Goal: Task Accomplishment & Management: Manage account settings

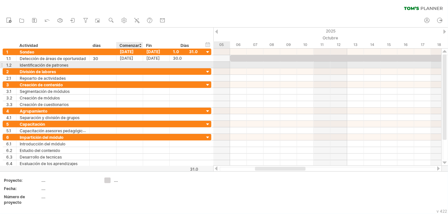
click at [133, 64] on div at bounding box center [130, 65] width 27 height 6
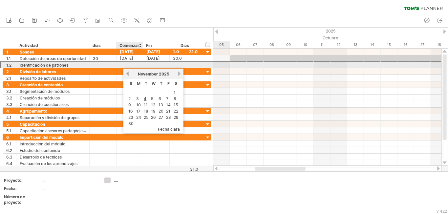
click at [135, 64] on div at bounding box center [130, 65] width 27 height 6
click at [183, 63] on div at bounding box center [185, 65] width 25 height 6
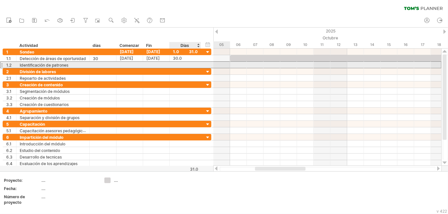
scroll to position [0, 0]
click at [177, 64] on input "text" at bounding box center [179, 65] width 12 height 6
type input "**"
click at [129, 66] on font "[DATE]" at bounding box center [126, 64] width 13 height 5
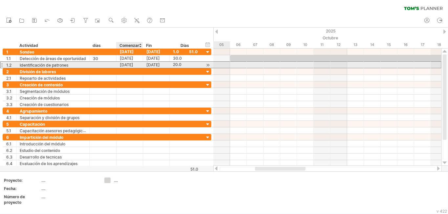
click at [124, 66] on font "[DATE]" at bounding box center [126, 64] width 13 height 5
click at [130, 64] on font "[DATE]" at bounding box center [126, 64] width 13 height 5
click at [124, 67] on font "[DATE]" at bounding box center [126, 64] width 13 height 5
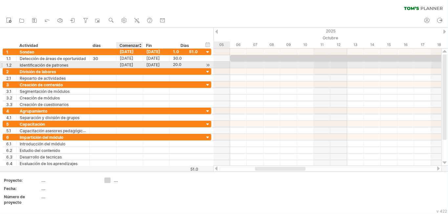
click at [124, 67] on font "[DATE]" at bounding box center [126, 64] width 13 height 5
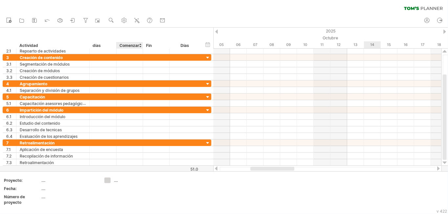
click at [367, 59] on div at bounding box center [327, 57] width 228 height 7
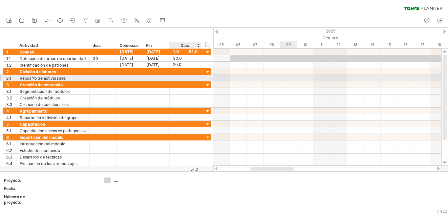
click at [180, 77] on div at bounding box center [185, 78] width 25 height 6
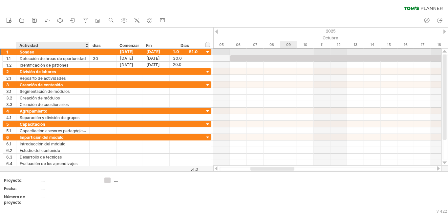
click at [28, 53] on font "Sondeo" at bounding box center [27, 52] width 14 height 5
click at [208, 52] on div at bounding box center [208, 52] width 6 height 6
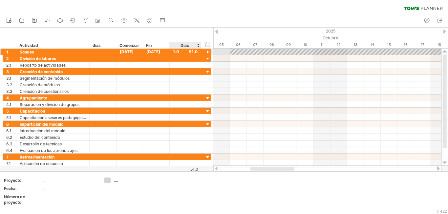
click at [208, 52] on div at bounding box center [208, 52] width 6 height 6
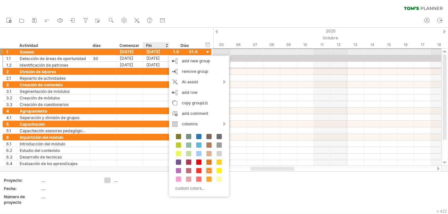
click at [168, 52] on div "[DATE]" at bounding box center [156, 52] width 27 height 6
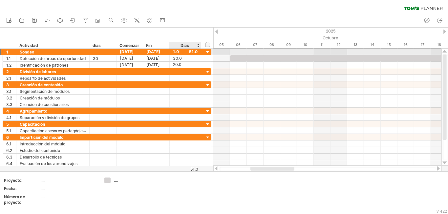
click at [175, 53] on font "1.0" at bounding box center [176, 51] width 6 height 5
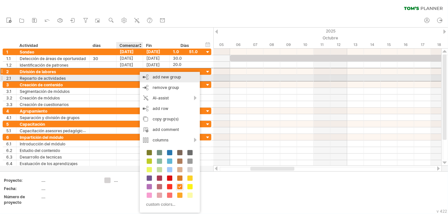
click at [148, 77] on div "add new group" at bounding box center [170, 77] width 60 height 11
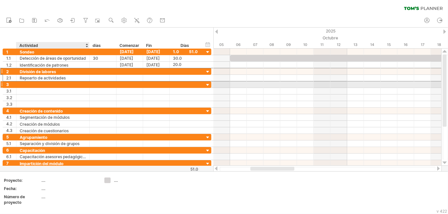
click at [44, 85] on div at bounding box center [53, 84] width 66 height 6
type input "******"
type input "**********"
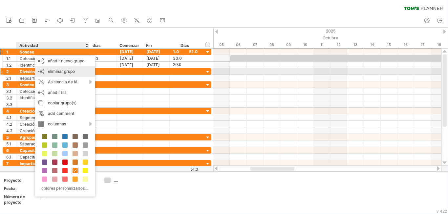
click at [56, 71] on font "eliminar grupo" at bounding box center [61, 71] width 27 height 5
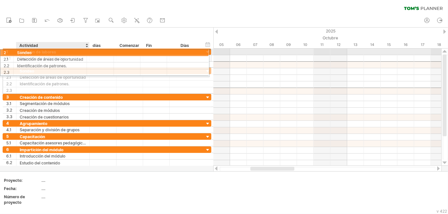
drag, startPoint x: 42, startPoint y: 66, endPoint x: 37, endPoint y: 52, distance: 15.5
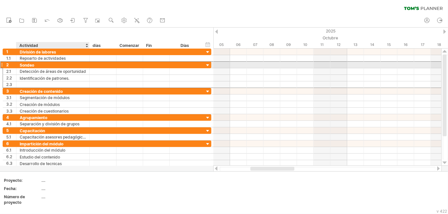
drag, startPoint x: 34, startPoint y: 67, endPoint x: 23, endPoint y: 68, distance: 10.5
click at [24, 66] on font "Sondeo" at bounding box center [27, 65] width 14 height 5
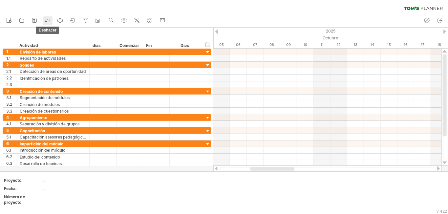
click at [46, 20] on icon at bounding box center [47, 20] width 7 height 7
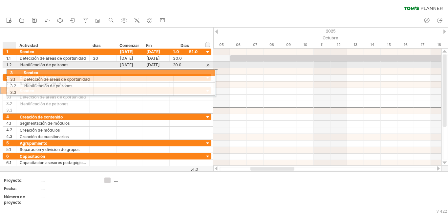
drag, startPoint x: 5, startPoint y: 86, endPoint x: 7, endPoint y: 72, distance: 14.5
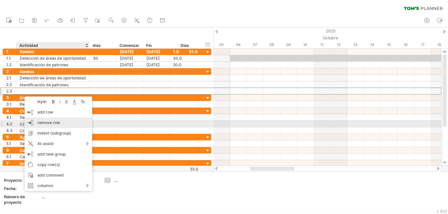
click at [42, 123] on span "remove row" at bounding box center [48, 122] width 23 height 5
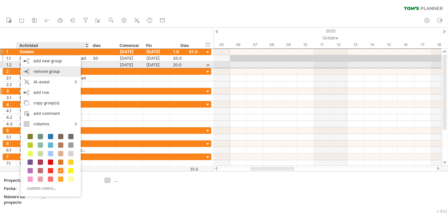
click at [32, 68] on div "remove group remove selected groups" at bounding box center [51, 71] width 60 height 11
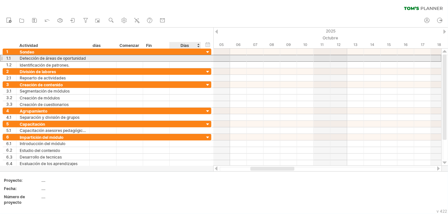
click at [177, 58] on div at bounding box center [185, 58] width 25 height 6
type input "**"
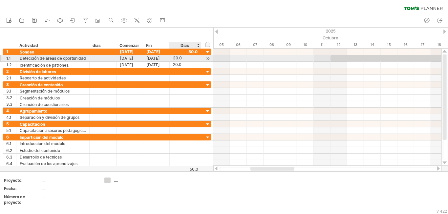
scroll to position [0, 0]
type input "**"
type input "*"
type input "**"
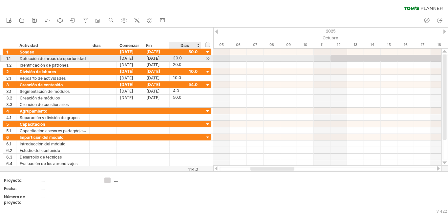
type input "*"
type input "**"
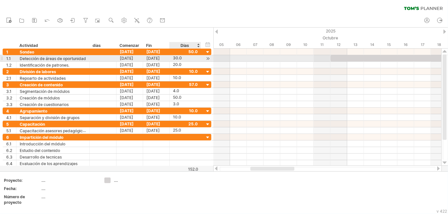
type input "*"
type input "**"
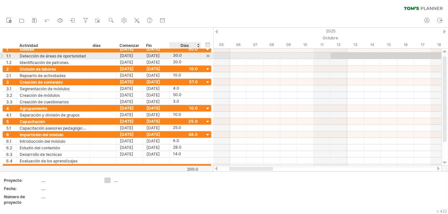
type input "*"
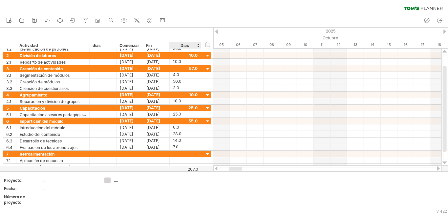
scroll to position [0, 0]
type input "*"
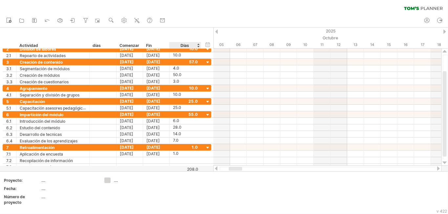
scroll to position [0, 0]
type input "*"
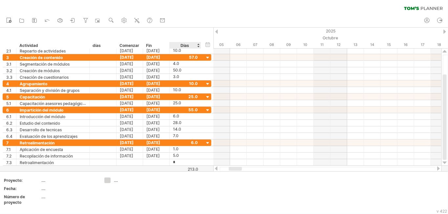
type input "**"
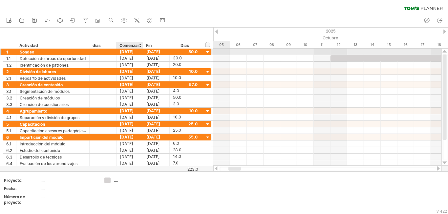
click at [125, 52] on font "[DATE]" at bounding box center [127, 51] width 14 height 5
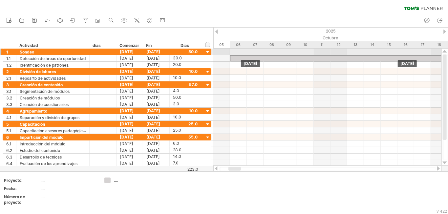
drag, startPoint x: 352, startPoint y: 58, endPoint x: 251, endPoint y: 55, distance: 101.2
click at [251, 55] on div "[DATE] [DATE]" at bounding box center [327, 107] width 228 height 117
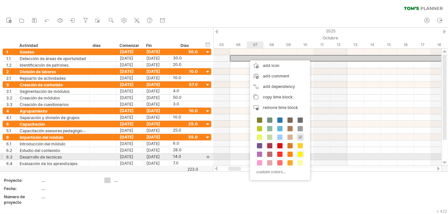
click at [299, 156] on span at bounding box center [300, 154] width 5 height 5
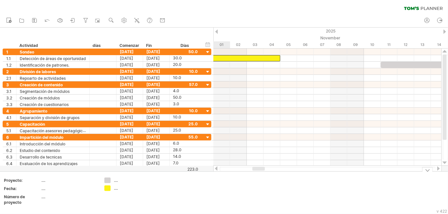
drag, startPoint x: 233, startPoint y: 169, endPoint x: 257, endPoint y: 172, distance: 24.1
click at [257, 172] on div "Intentando acceder a [DOMAIN_NAME] Conectado de nuevo... 0% borrar filtro" at bounding box center [224, 107] width 448 height 214
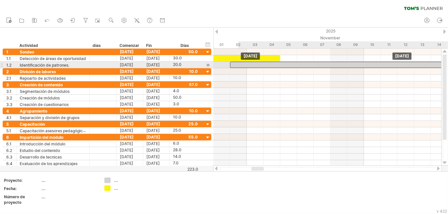
drag, startPoint x: 392, startPoint y: 64, endPoint x: 243, endPoint y: 65, distance: 149.1
click at [243, 65] on div at bounding box center [397, 65] width 335 height 6
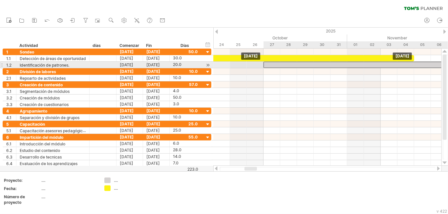
drag, startPoint x: 243, startPoint y: 65, endPoint x: 274, endPoint y: 63, distance: 30.9
click at [274, 63] on div at bounding box center [431, 65] width 335 height 6
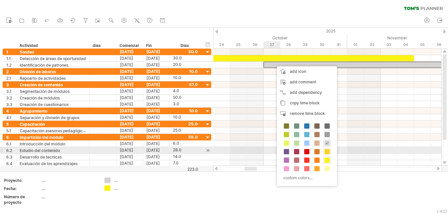
click at [328, 152] on span at bounding box center [327, 151] width 5 height 5
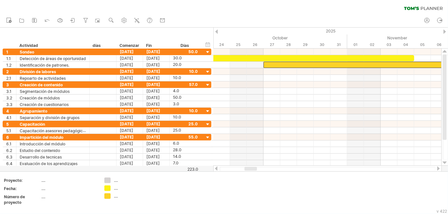
click at [250, 169] on div at bounding box center [251, 169] width 12 height 4
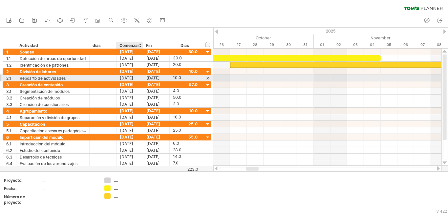
click at [126, 77] on font "[DATE]" at bounding box center [126, 78] width 13 height 5
click at [125, 78] on font "[DATE]" at bounding box center [126, 78] width 13 height 5
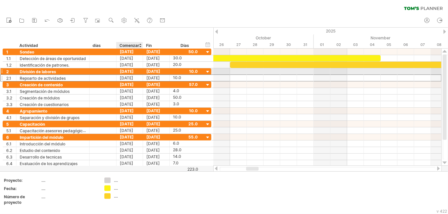
click at [122, 73] on font "[DATE]" at bounding box center [127, 71] width 14 height 5
click at [129, 71] on font "[DATE]" at bounding box center [127, 71] width 14 height 5
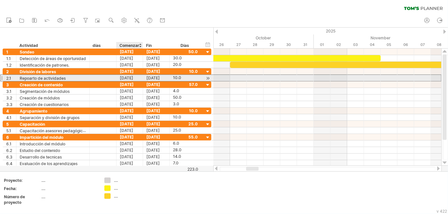
click at [133, 78] on font "[DATE]" at bounding box center [126, 78] width 13 height 5
click at [208, 78] on div at bounding box center [208, 78] width 6 height 7
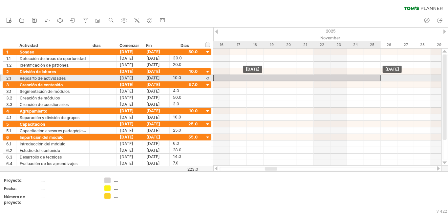
drag, startPoint x: 246, startPoint y: 78, endPoint x: 229, endPoint y: 76, distance: 16.9
click at [229, 76] on div at bounding box center [297, 78] width 168 height 6
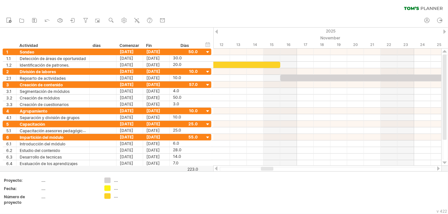
drag, startPoint x: 274, startPoint y: 169, endPoint x: 270, endPoint y: 170, distance: 4.2
click at [270, 170] on div at bounding box center [267, 169] width 12 height 4
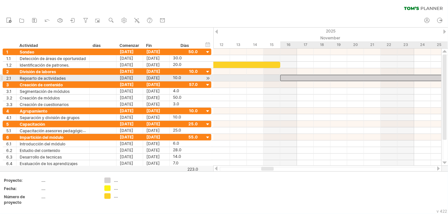
click at [311, 78] on div at bounding box center [364, 78] width 168 height 6
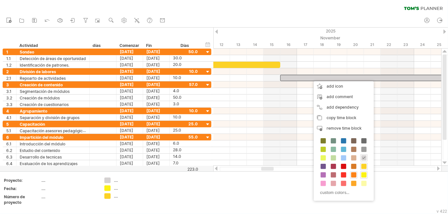
click at [355, 177] on span at bounding box center [353, 174] width 5 height 5
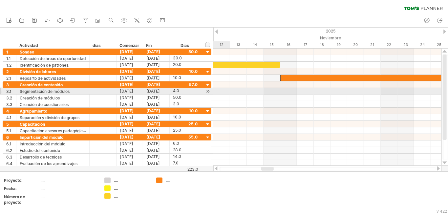
click at [207, 93] on div at bounding box center [208, 91] width 6 height 7
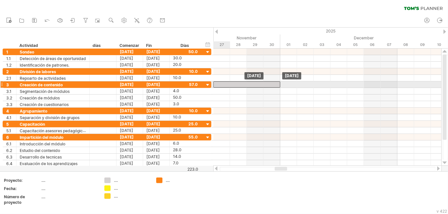
drag, startPoint x: 245, startPoint y: 90, endPoint x: 230, endPoint y: 83, distance: 16.2
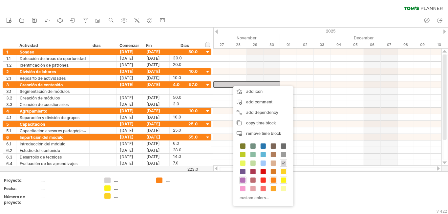
click at [241, 182] on span at bounding box center [242, 180] width 5 height 5
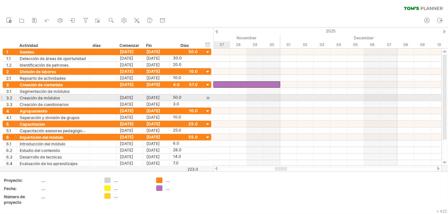
click at [208, 99] on div at bounding box center [208, 98] width 6 height 7
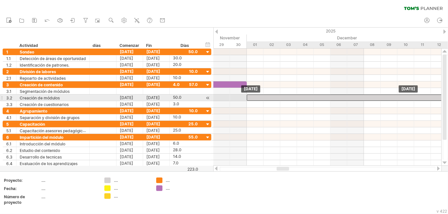
drag, startPoint x: 274, startPoint y: 96, endPoint x: 288, endPoint y: 96, distance: 14.1
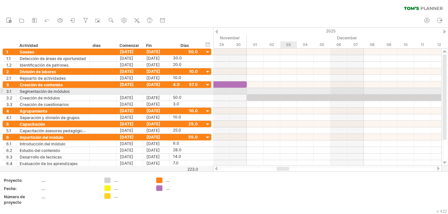
click at [289, 94] on div at bounding box center [327, 91] width 228 height 7
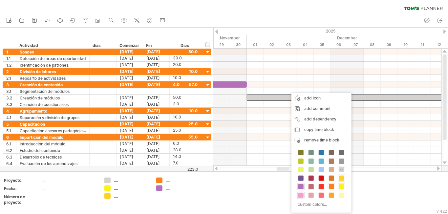
click at [301, 196] on span at bounding box center [301, 195] width 5 height 5
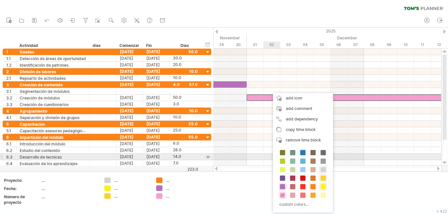
click at [301, 154] on span at bounding box center [303, 152] width 5 height 5
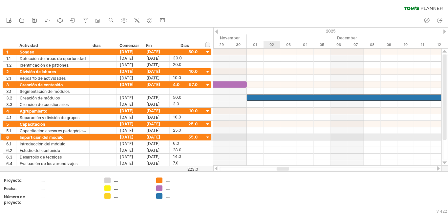
click at [276, 139] on div at bounding box center [327, 137] width 228 height 7
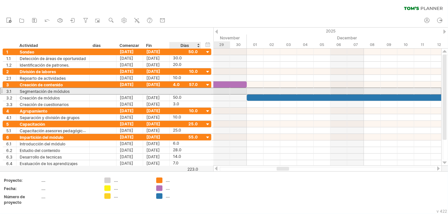
click at [205, 92] on div "**********" at bounding box center [107, 91] width 209 height 7
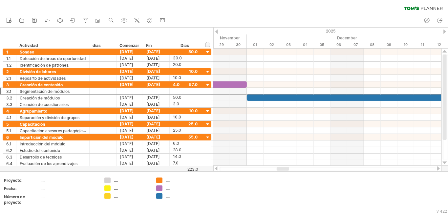
click at [217, 168] on div at bounding box center [216, 169] width 5 height 4
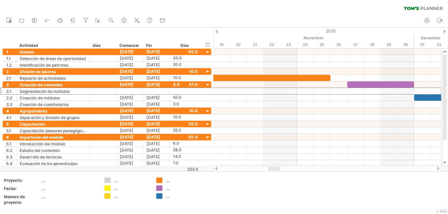
click at [217, 168] on div at bounding box center [216, 169] width 5 height 4
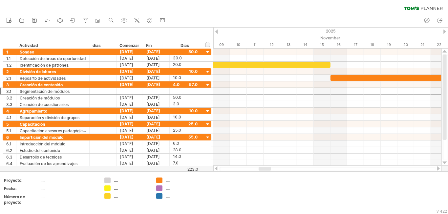
click at [438, 168] on div at bounding box center [438, 169] width 5 height 4
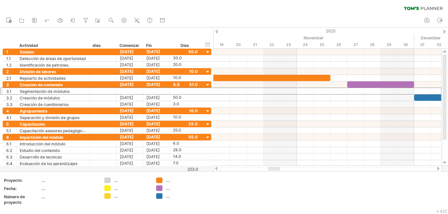
click at [438, 168] on div at bounding box center [438, 169] width 5 height 4
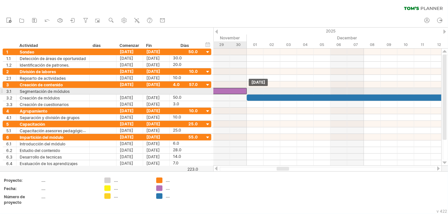
drag, startPoint x: 224, startPoint y: 84, endPoint x: 224, endPoint y: 90, distance: 5.6
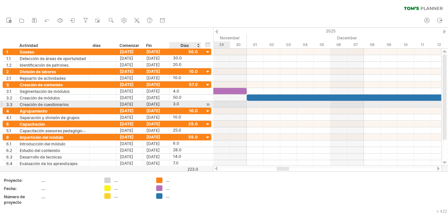
click at [208, 106] on div at bounding box center [208, 104] width 6 height 7
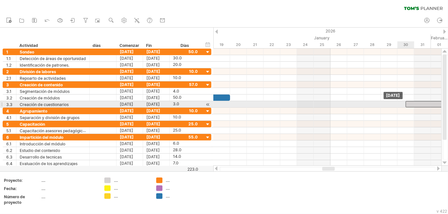
drag, startPoint x: 268, startPoint y: 104, endPoint x: 448, endPoint y: 104, distance: 180.0
click at [448, 104] on div "Intentando acceder a [DOMAIN_NAME] Conectado de nuevo... 0% borrar filtro" at bounding box center [224, 107] width 448 height 214
drag, startPoint x: 419, startPoint y: 103, endPoint x: 426, endPoint y: 102, distance: 6.6
click at [426, 102] on div at bounding box center [439, 104] width 50 height 6
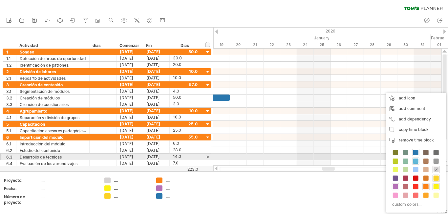
click at [415, 160] on span at bounding box center [415, 161] width 5 height 5
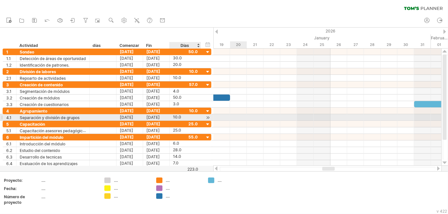
click at [207, 119] on div at bounding box center [208, 117] width 6 height 7
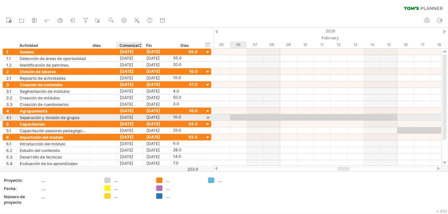
click at [129, 119] on font "[DATE]" at bounding box center [126, 117] width 13 height 5
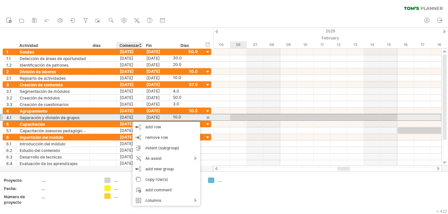
click at [129, 119] on font "[DATE]" at bounding box center [126, 117] width 13 height 5
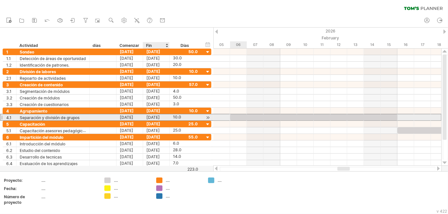
click at [152, 118] on font "[DATE]" at bounding box center [152, 117] width 13 height 5
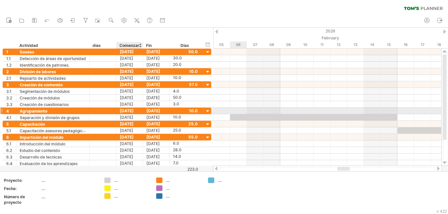
click at [134, 112] on font "[DATE]" at bounding box center [127, 110] width 14 height 5
click at [123, 111] on font "[DATE]" at bounding box center [127, 110] width 14 height 5
click at [149, 111] on font "[DATE]" at bounding box center [153, 110] width 14 height 5
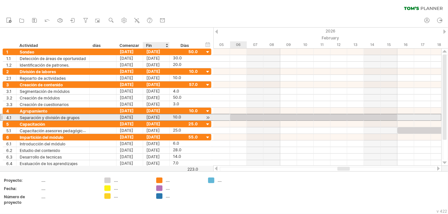
click at [155, 117] on font "[DATE]" at bounding box center [152, 117] width 13 height 5
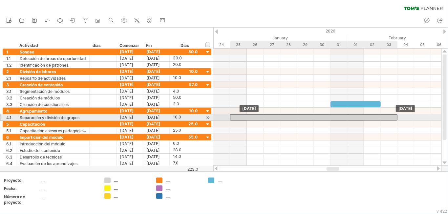
click at [236, 119] on div at bounding box center [314, 117] width 168 height 6
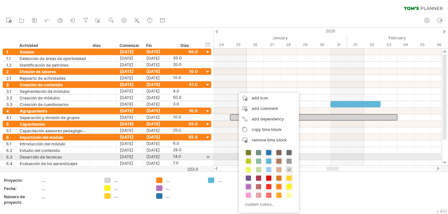
click at [281, 160] on span at bounding box center [279, 161] width 5 height 5
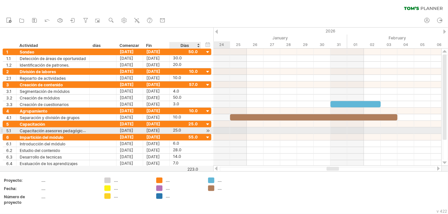
click at [208, 133] on div at bounding box center [208, 130] width 6 height 7
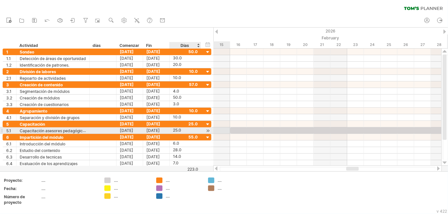
click at [208, 133] on div at bounding box center [208, 130] width 6 height 7
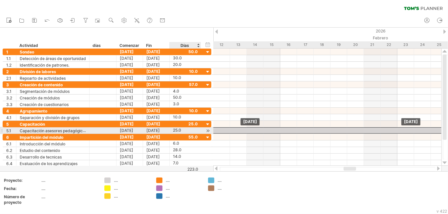
drag, startPoint x: 255, startPoint y: 129, endPoint x: 203, endPoint y: 129, distance: 52.2
click at [203, 129] on div "Intentando acceder a [DOMAIN_NAME] Conectado de nuevo... 0% borrar filtro" at bounding box center [224, 107] width 448 height 214
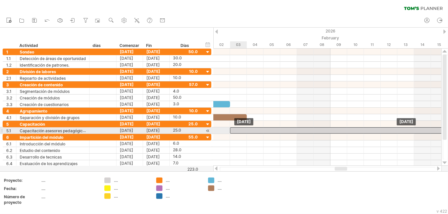
drag, startPoint x: 272, startPoint y: 132, endPoint x: 318, endPoint y: 132, distance: 46.0
click at [318, 132] on div at bounding box center [439, 130] width 419 height 6
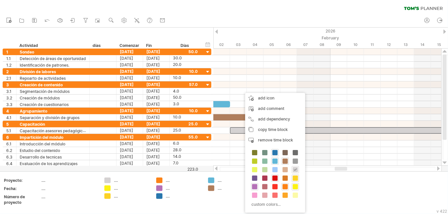
click at [274, 179] on span at bounding box center [275, 178] width 5 height 5
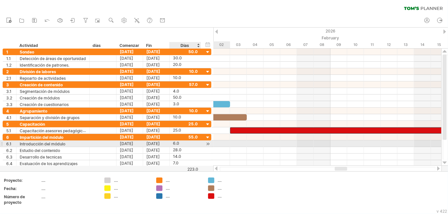
click at [208, 146] on div at bounding box center [208, 144] width 6 height 7
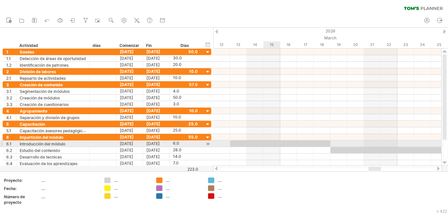
click at [265, 146] on div at bounding box center [280, 144] width 101 height 6
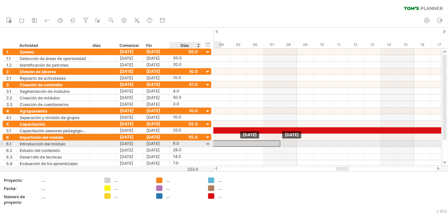
drag, startPoint x: 267, startPoint y: 146, endPoint x: 213, endPoint y: 146, distance: 54.2
click at [197, 146] on div "Intentando acceder a [DOMAIN_NAME] Conectado de nuevo... 0% borrar filtro" at bounding box center [224, 107] width 448 height 214
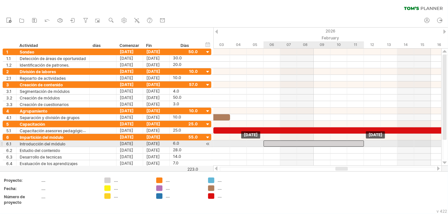
drag, startPoint x: 226, startPoint y: 145, endPoint x: 311, endPoint y: 145, distance: 84.4
click at [311, 145] on div at bounding box center [314, 144] width 101 height 6
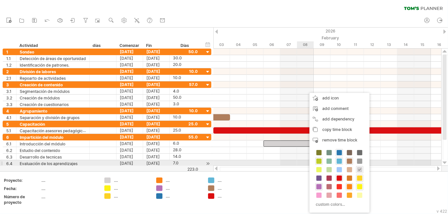
click at [317, 162] on span at bounding box center [319, 161] width 5 height 5
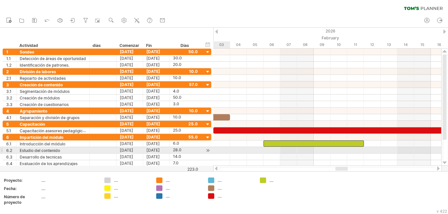
click at [207, 151] on div at bounding box center [208, 150] width 6 height 7
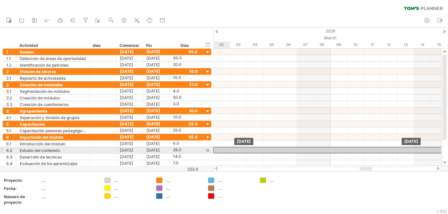
drag, startPoint x: 291, startPoint y: 151, endPoint x: 275, endPoint y: 152, distance: 16.1
click at [275, 152] on div at bounding box center [447, 150] width 469 height 6
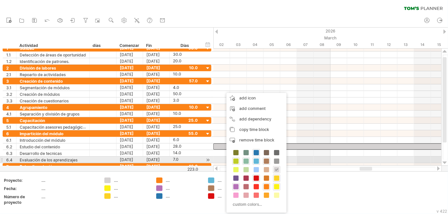
click at [248, 162] on span at bounding box center [246, 161] width 5 height 5
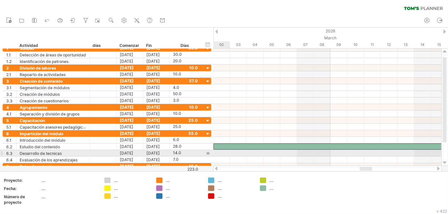
click at [208, 155] on div at bounding box center [208, 153] width 6 height 7
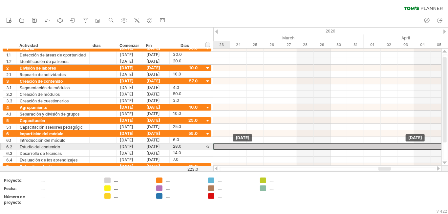
drag, startPoint x: 279, startPoint y: 154, endPoint x: 259, endPoint y: 148, distance: 20.6
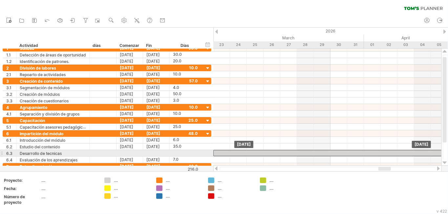
drag, startPoint x: 242, startPoint y: 147, endPoint x: 242, endPoint y: 152, distance: 4.3
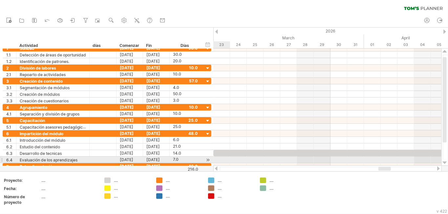
click at [209, 160] on div at bounding box center [208, 160] width 6 height 7
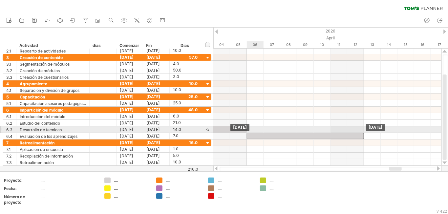
drag, startPoint x: 296, startPoint y: 136, endPoint x: 310, endPoint y: 133, distance: 14.8
click at [310, 133] on div "[DATE] [DATE]" at bounding box center [327, 107] width 228 height 117
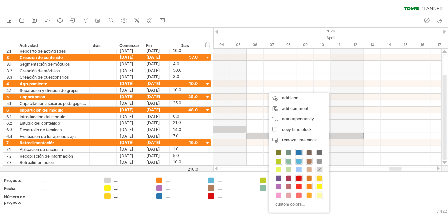
click at [323, 195] on div at bounding box center [319, 195] width 7 height 7
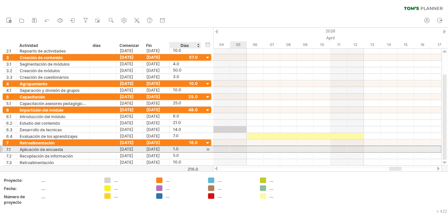
click at [212, 153] on div "**********" at bounding box center [107, 149] width 209 height 7
click at [205, 150] on div at bounding box center [208, 149] width 6 height 7
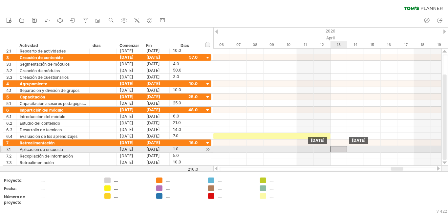
drag, startPoint x: 235, startPoint y: 150, endPoint x: 339, endPoint y: 148, distance: 103.5
click at [339, 148] on div at bounding box center [339, 149] width 17 height 6
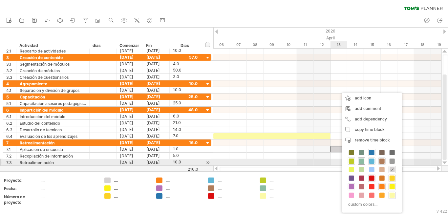
click at [364, 161] on span at bounding box center [361, 161] width 5 height 5
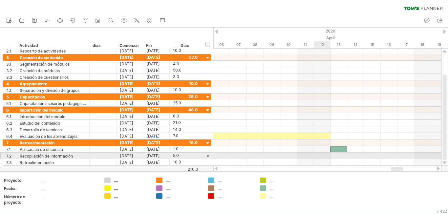
click at [327, 156] on div at bounding box center [327, 156] width 228 height 7
click at [208, 157] on div at bounding box center [208, 156] width 6 height 7
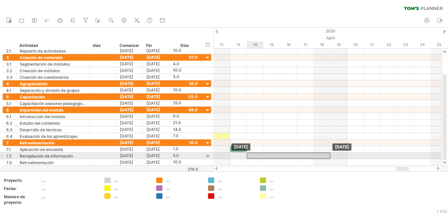
drag, startPoint x: 266, startPoint y: 157, endPoint x: 284, endPoint y: 158, distance: 18.4
click at [284, 158] on div at bounding box center [289, 156] width 84 height 6
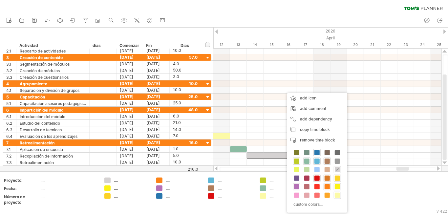
click at [330, 178] on span at bounding box center [327, 178] width 5 height 5
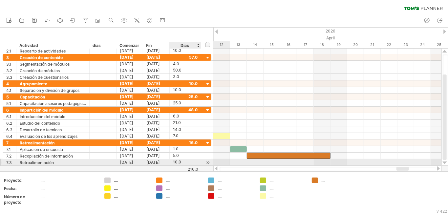
click at [206, 163] on div at bounding box center [208, 162] width 6 height 7
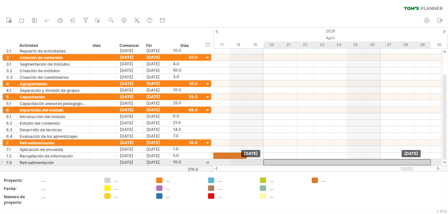
drag, startPoint x: 289, startPoint y: 162, endPoint x: 324, endPoint y: 161, distance: 34.5
click at [324, 161] on div "[DATE] [DATE]" at bounding box center [327, 107] width 228 height 117
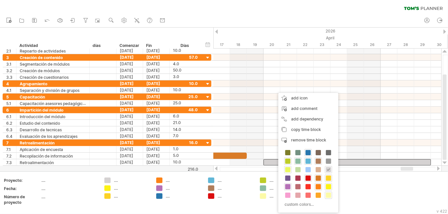
click at [289, 169] on span at bounding box center [287, 169] width 5 height 5
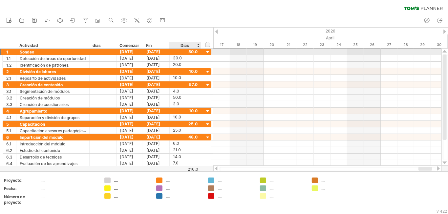
click at [190, 51] on div at bounding box center [185, 52] width 25 height 6
type input "**"
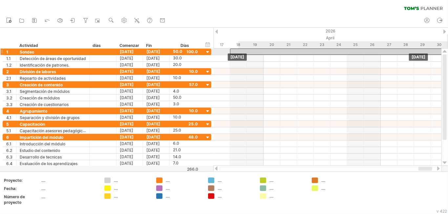
drag, startPoint x: 359, startPoint y: 49, endPoint x: 259, endPoint y: 51, distance: 99.9
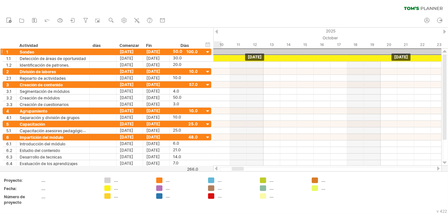
drag, startPoint x: 433, startPoint y: 50, endPoint x: 411, endPoint y: 49, distance: 21.4
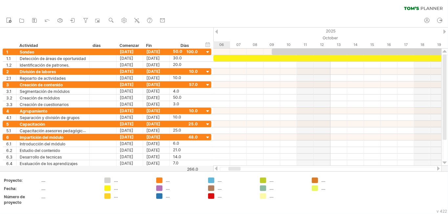
click at [232, 169] on div at bounding box center [235, 169] width 12 height 4
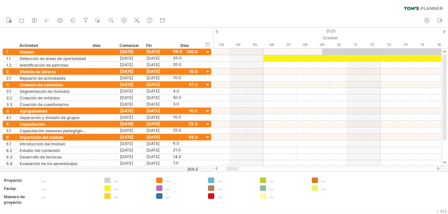
click at [232, 167] on div at bounding box center [233, 169] width 12 height 4
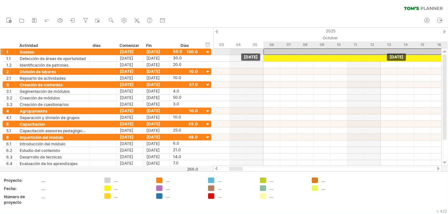
drag, startPoint x: 363, startPoint y: 50, endPoint x: 304, endPoint y: 53, distance: 58.8
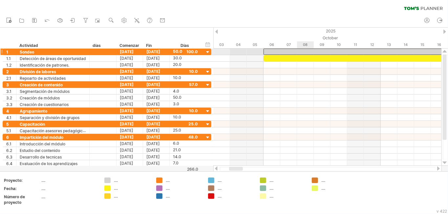
scroll to position [0, 0]
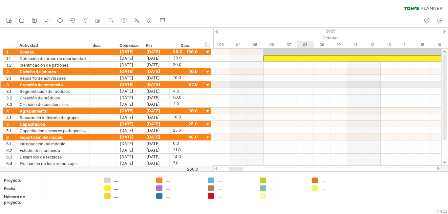
click at [305, 85] on div at bounding box center [327, 84] width 228 height 7
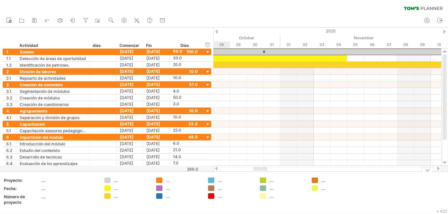
drag, startPoint x: 233, startPoint y: 168, endPoint x: 257, endPoint y: 171, distance: 24.5
click at [257, 171] on div "Intentando acceder a [DOMAIN_NAME] Conectado de nuevo... 0% borrar filtro" at bounding box center [224, 107] width 448 height 214
click at [267, 51] on div "*" at bounding box center [264, 52] width 838 height 7
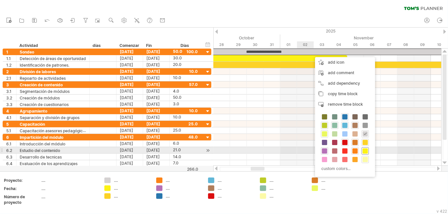
click at [367, 152] on span at bounding box center [365, 150] width 5 height 5
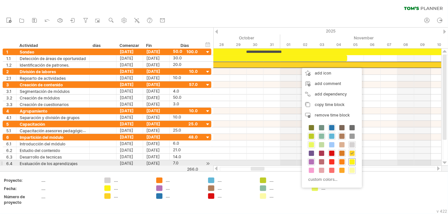
click at [351, 165] on span at bounding box center [352, 161] width 5 height 5
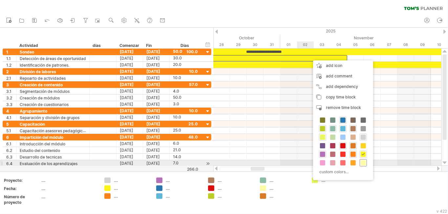
click at [366, 163] on span at bounding box center [363, 162] width 5 height 5
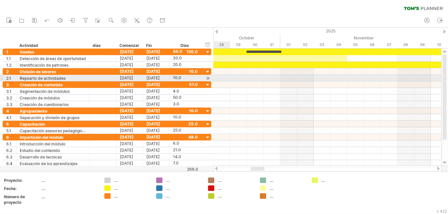
click at [208, 78] on div at bounding box center [208, 78] width 6 height 7
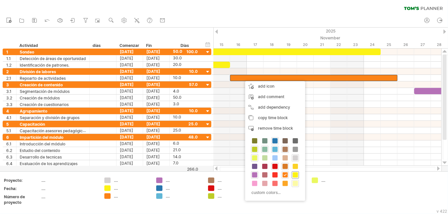
click at [297, 176] on span at bounding box center [295, 174] width 5 height 5
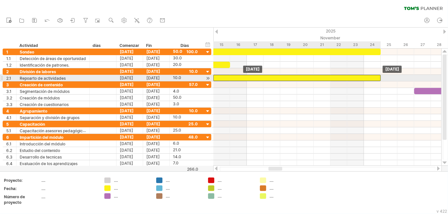
drag, startPoint x: 322, startPoint y: 79, endPoint x: 306, endPoint y: 80, distance: 15.8
click at [306, 80] on div at bounding box center [297, 78] width 168 height 6
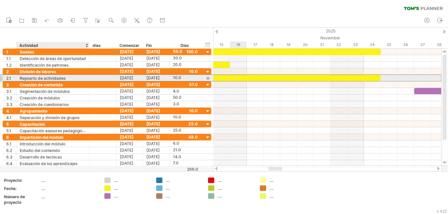
click at [28, 79] on font "Repoarto de actividades" at bounding box center [43, 78] width 46 height 5
click at [29, 79] on font "Repoarto de actividades" at bounding box center [43, 78] width 46 height 5
click at [32, 79] on font "Repoarto de actividades" at bounding box center [43, 78] width 46 height 5
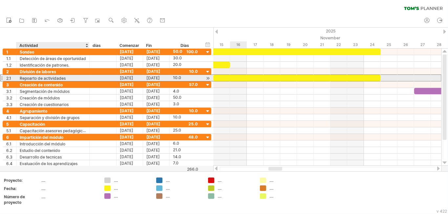
click at [32, 79] on font "Repoarto de actividades" at bounding box center [43, 78] width 46 height 5
click at [72, 78] on div "Repoarto de actividades" at bounding box center [53, 78] width 66 height 6
type input "**********"
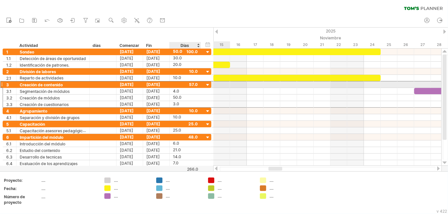
click at [179, 86] on div at bounding box center [185, 84] width 25 height 6
click at [127, 86] on font "[DATE]" at bounding box center [127, 84] width 14 height 5
click at [122, 86] on font "[DATE]" at bounding box center [127, 84] width 14 height 5
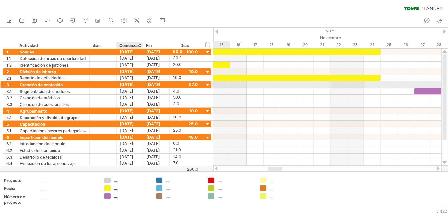
click at [122, 86] on font "[DATE]" at bounding box center [127, 84] width 14 height 5
drag, startPoint x: 127, startPoint y: 84, endPoint x: 155, endPoint y: 87, distance: 28.7
click at [155, 87] on div "**********" at bounding box center [107, 84] width 209 height 7
click at [155, 87] on font "[DATE]" at bounding box center [153, 84] width 14 height 5
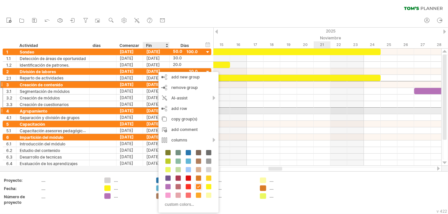
click at [321, 113] on div at bounding box center [327, 111] width 228 height 7
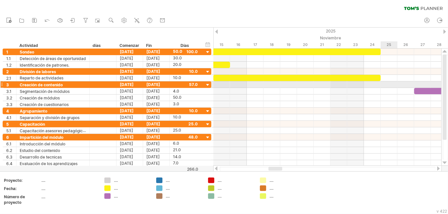
click at [393, 83] on div at bounding box center [327, 84] width 228 height 7
click at [388, 83] on div at bounding box center [327, 84] width 228 height 7
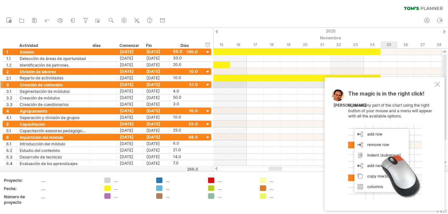
click at [388, 83] on div "The magic is in the right click! Click on any part of the chart using the right…" at bounding box center [385, 144] width 120 height 134
click at [440, 87] on div "The magic is in the right click! Click on any part of the chart using the right…" at bounding box center [385, 144] width 120 height 134
click at [439, 86] on div at bounding box center [437, 84] width 5 height 5
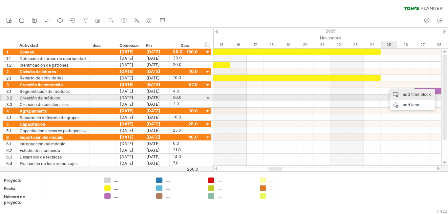
click at [401, 96] on div "add time block" at bounding box center [412, 94] width 45 height 11
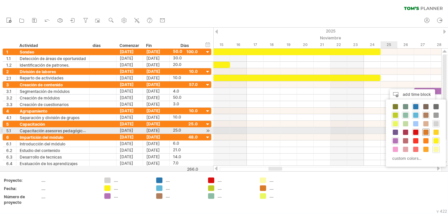
click at [427, 131] on span at bounding box center [426, 132] width 5 height 5
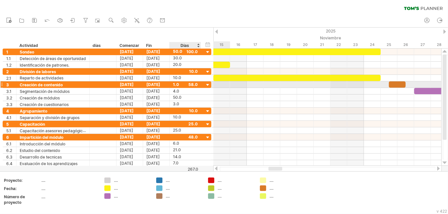
click at [175, 86] on div "1.0" at bounding box center [185, 84] width 25 height 6
drag, startPoint x: 397, startPoint y: 83, endPoint x: 390, endPoint y: 84, distance: 7.0
click at [390, 84] on div at bounding box center [389, 84] width 17 height 6
click at [175, 85] on div "1.0" at bounding box center [185, 84] width 25 height 6
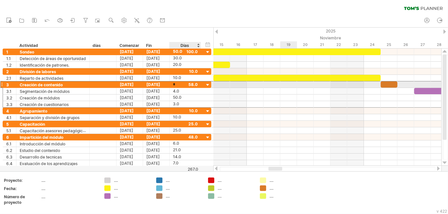
type input "**"
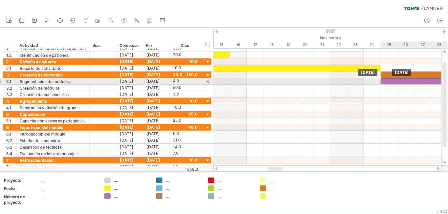
drag, startPoint x: 426, startPoint y: 83, endPoint x: 395, endPoint y: 80, distance: 31.6
click at [395, 80] on div at bounding box center [414, 81] width 67 height 6
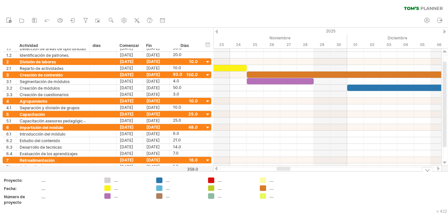
drag, startPoint x: 272, startPoint y: 169, endPoint x: 280, endPoint y: 172, distance: 8.6
click at [280, 172] on div "Intentando acceder a [DOMAIN_NAME] Conectado de nuevo... 0% borrar filtro" at bounding box center [224, 107] width 448 height 214
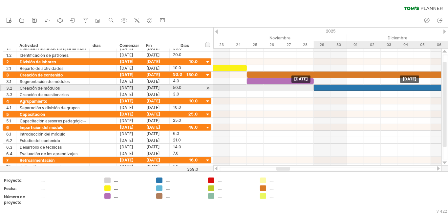
drag, startPoint x: 382, startPoint y: 88, endPoint x: 351, endPoint y: 91, distance: 31.0
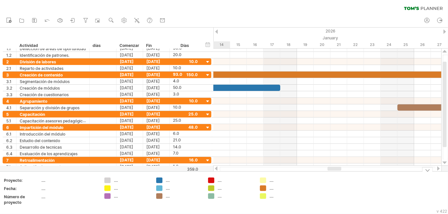
drag, startPoint x: 283, startPoint y: 169, endPoint x: 334, endPoint y: 171, distance: 51.3
click at [334, 171] on div "Intentando acceder a [DOMAIN_NAME] Conectado de nuevo... 0% borrar filtro" at bounding box center [224, 107] width 448 height 214
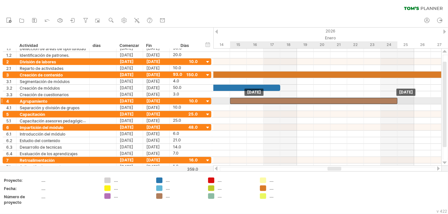
drag, startPoint x: 424, startPoint y: 109, endPoint x: 254, endPoint y: 103, distance: 169.9
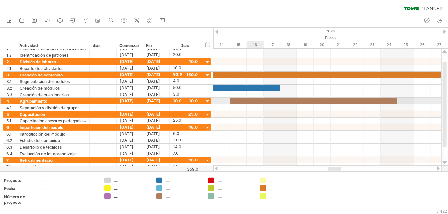
scroll to position [0, 0]
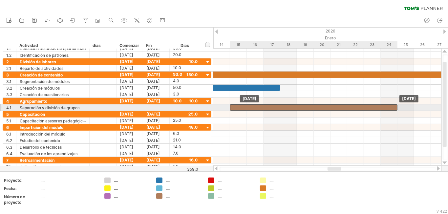
drag, startPoint x: 254, startPoint y: 103, endPoint x: 254, endPoint y: 107, distance: 3.6
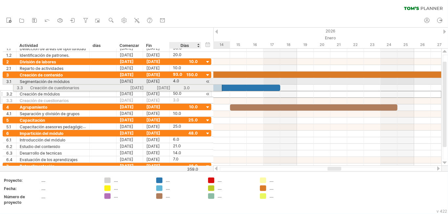
drag, startPoint x: 196, startPoint y: 95, endPoint x: 204, endPoint y: 87, distance: 11.6
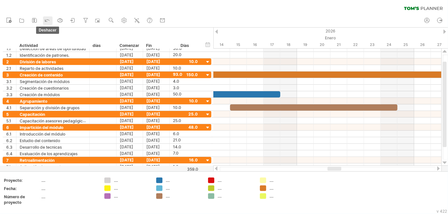
click at [47, 17] on icon at bounding box center [47, 20] width 7 height 7
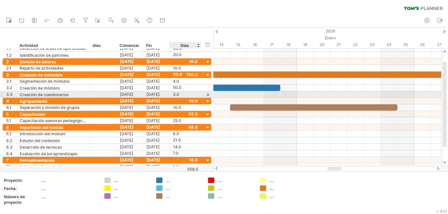
click at [207, 95] on div at bounding box center [208, 94] width 6 height 7
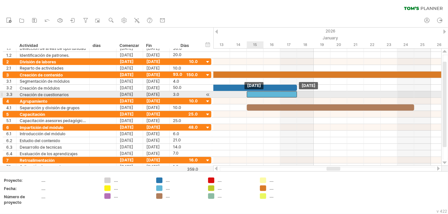
drag, startPoint x: 255, startPoint y: 94, endPoint x: 273, endPoint y: 93, distance: 17.7
click at [273, 93] on div at bounding box center [272, 94] width 50 height 6
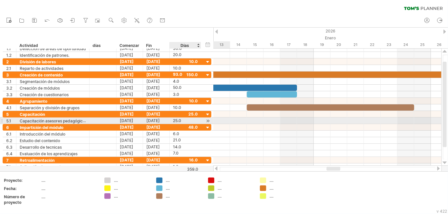
click at [205, 123] on div at bounding box center [208, 121] width 6 height 7
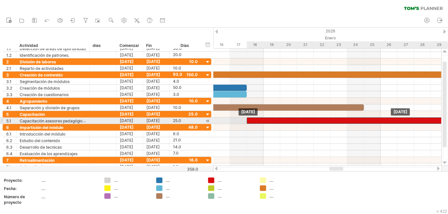
drag, startPoint x: 305, startPoint y: 121, endPoint x: 319, endPoint y: 121, distance: 13.1
click at [319, 121] on div at bounding box center [456, 121] width 419 height 6
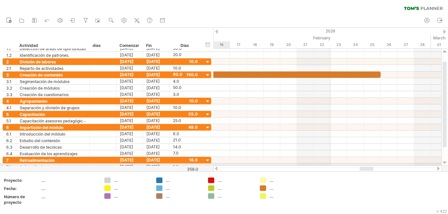
drag, startPoint x: 335, startPoint y: 168, endPoint x: 366, endPoint y: 166, distance: 30.3
click at [366, 166] on div at bounding box center [327, 169] width 229 height 7
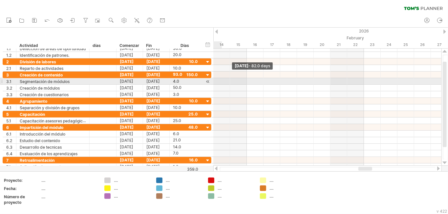
drag, startPoint x: 380, startPoint y: 74, endPoint x: 211, endPoint y: 81, distance: 170.0
click at [211, 81] on div "Intentando acceder a [DOMAIN_NAME] Conectado de nuevo... 0% borrar filtro" at bounding box center [224, 107] width 448 height 214
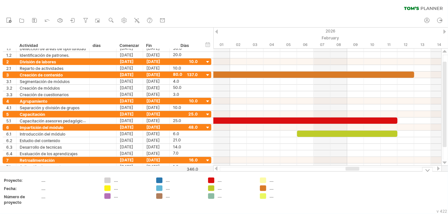
drag, startPoint x: 366, startPoint y: 169, endPoint x: 354, endPoint y: 171, distance: 11.9
click at [354, 171] on div "Intentando acceder a [DOMAIN_NAME] Conectado de nuevo... 0% borrar filtro" at bounding box center [224, 107] width 448 height 214
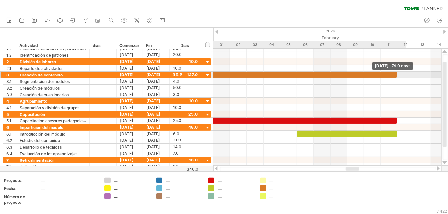
drag, startPoint x: 414, startPoint y: 75, endPoint x: 401, endPoint y: 78, distance: 13.3
click at [401, 78] on div "**********" at bounding box center [327, 107] width 228 height 117
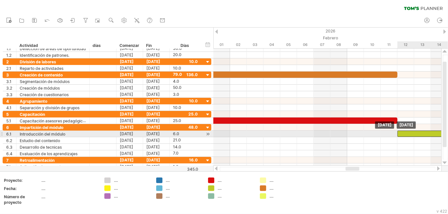
drag, startPoint x: 327, startPoint y: 137, endPoint x: 431, endPoint y: 137, distance: 103.8
click at [431, 137] on div at bounding box center [448, 134] width 101 height 6
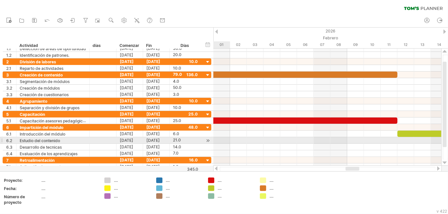
click at [209, 141] on div at bounding box center [208, 140] width 6 height 7
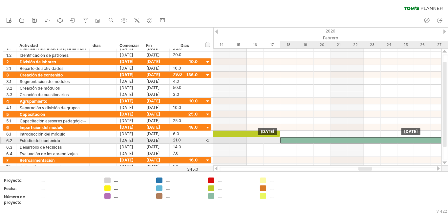
drag, startPoint x: 279, startPoint y: 141, endPoint x: 326, endPoint y: 142, distance: 47.3
click at [326, 142] on div at bounding box center [456, 140] width 352 height 6
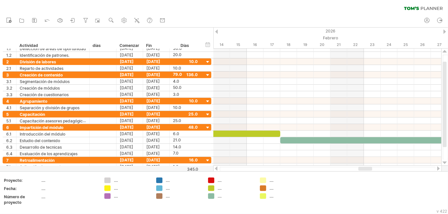
click at [217, 169] on div at bounding box center [216, 169] width 5 height 4
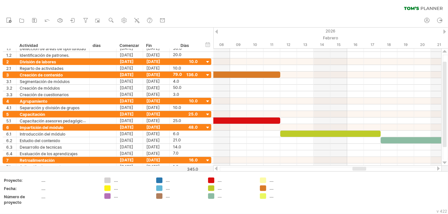
drag, startPoint x: 353, startPoint y: 168, endPoint x: 358, endPoint y: 168, distance: 4.3
click at [358, 168] on div at bounding box center [360, 169] width 14 height 4
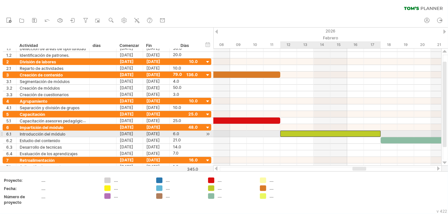
click at [367, 135] on div at bounding box center [330, 134] width 101 height 6
drag, startPoint x: 380, startPoint y: 133, endPoint x: 350, endPoint y: 135, distance: 30.2
click at [350, 135] on div "**********" at bounding box center [327, 107] width 228 height 117
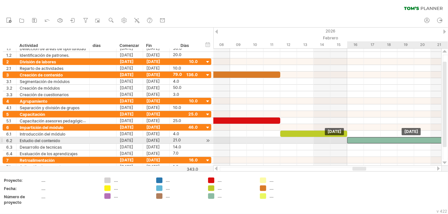
drag, startPoint x: 434, startPoint y: 141, endPoint x: 401, endPoint y: 141, distance: 33.2
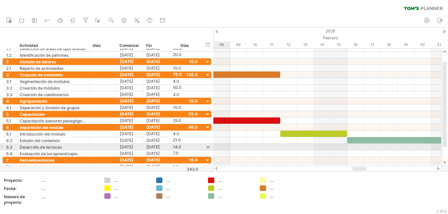
click at [211, 149] on div at bounding box center [208, 147] width 6 height 7
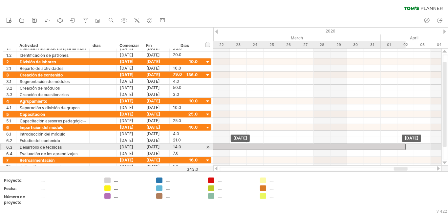
drag, startPoint x: 290, startPoint y: 146, endPoint x: 234, endPoint y: 145, distance: 56.5
click at [234, 145] on div at bounding box center [288, 147] width 235 height 6
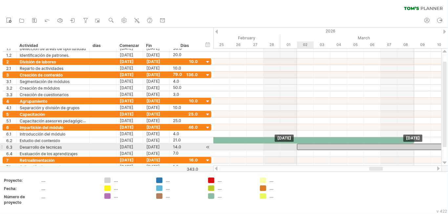
drag, startPoint x: 254, startPoint y: 148, endPoint x: 382, endPoint y: 148, distance: 128.1
click at [382, 148] on div at bounding box center [414, 147] width 235 height 6
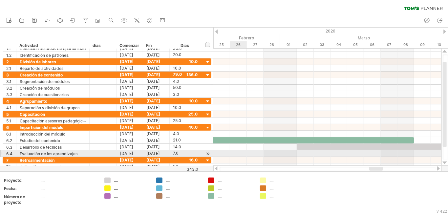
click at [208, 156] on div at bounding box center [208, 153] width 6 height 7
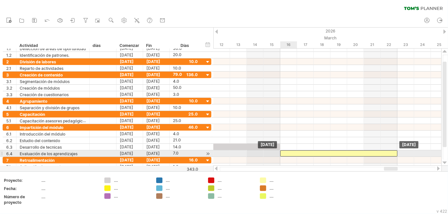
drag, startPoint x: 287, startPoint y: 156, endPoint x: 341, endPoint y: 154, distance: 54.2
click at [341, 154] on div at bounding box center [338, 153] width 117 height 6
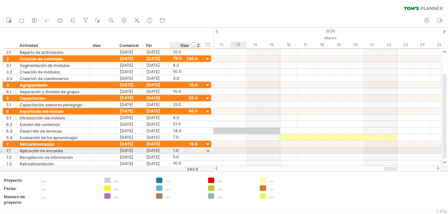
click at [205, 153] on div at bounding box center [208, 150] width 6 height 7
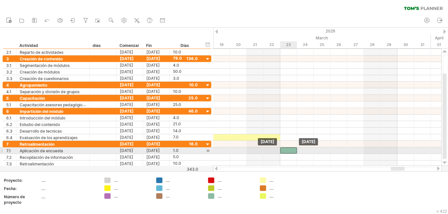
drag, startPoint x: 233, startPoint y: 152, endPoint x: 285, endPoint y: 153, distance: 52.9
click at [285, 153] on div at bounding box center [288, 150] width 17 height 6
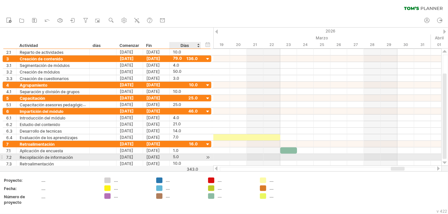
click at [209, 157] on div at bounding box center [208, 157] width 6 height 7
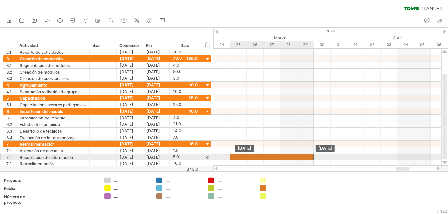
click at [270, 158] on div at bounding box center [272, 157] width 84 height 6
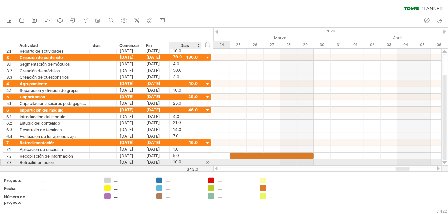
click at [207, 164] on div at bounding box center [208, 162] width 6 height 7
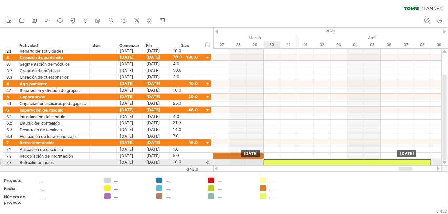
drag, startPoint x: 292, startPoint y: 163, endPoint x: 325, endPoint y: 162, distance: 33.5
click at [325, 162] on div at bounding box center [348, 162] width 168 height 6
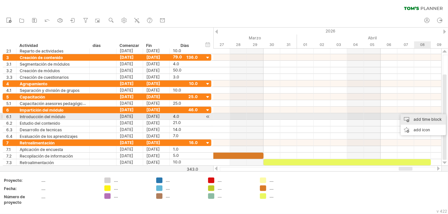
click at [424, 116] on div "add time block" at bounding box center [423, 119] width 45 height 11
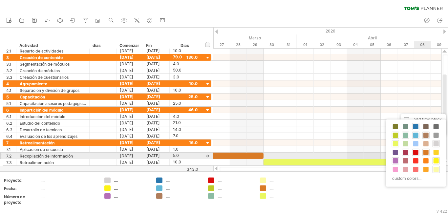
click at [405, 153] on span at bounding box center [405, 152] width 5 height 5
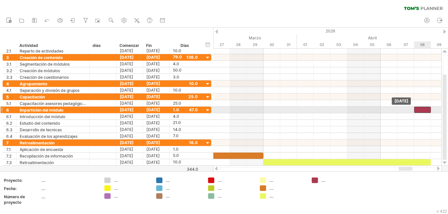
drag, startPoint x: 430, startPoint y: 109, endPoint x: 422, endPoint y: 109, distance: 7.6
click at [422, 109] on div at bounding box center [422, 110] width 17 height 6
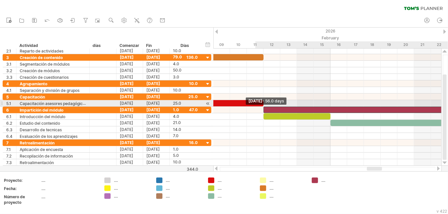
drag, startPoint x: 414, startPoint y: 111, endPoint x: 261, endPoint y: 102, distance: 153.9
click at [261, 102] on div "**********" at bounding box center [327, 107] width 228 height 117
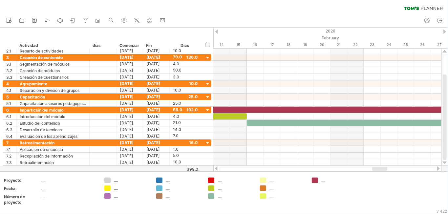
drag, startPoint x: 372, startPoint y: 167, endPoint x: 378, endPoint y: 167, distance: 5.3
click at [378, 167] on div at bounding box center [379, 169] width 15 height 4
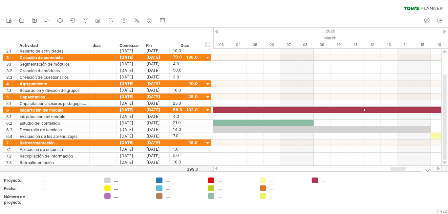
drag, startPoint x: 376, startPoint y: 168, endPoint x: 394, endPoint y: 172, distance: 18.5
click at [394, 172] on div "Intentando acceder a [DOMAIN_NAME] Conectado de nuevo... 0% borrar filtro" at bounding box center [224, 107] width 448 height 214
click at [371, 111] on div "*" at bounding box center [364, 110] width 938 height 7
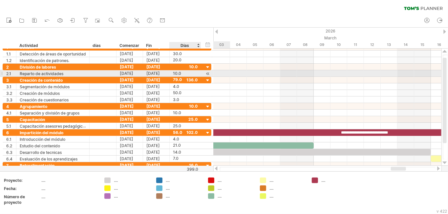
click at [206, 74] on div at bounding box center [208, 73] width 6 height 7
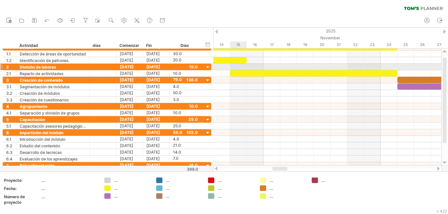
click at [233, 67] on div at bounding box center [327, 67] width 228 height 7
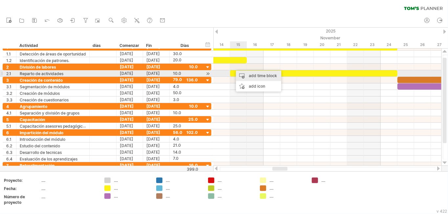
click at [246, 74] on div "add time block" at bounding box center [258, 76] width 45 height 11
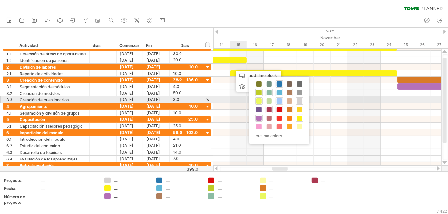
click at [278, 99] on span at bounding box center [279, 101] width 5 height 5
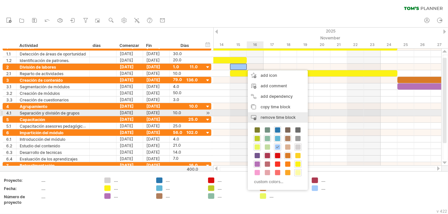
click at [266, 116] on span "remove time block" at bounding box center [278, 117] width 35 height 5
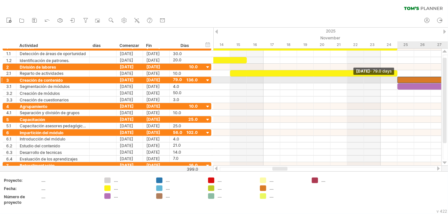
click at [397, 80] on span at bounding box center [397, 80] width 3 height 6
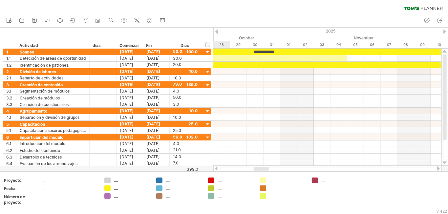
drag, startPoint x: 283, startPoint y: 169, endPoint x: 264, endPoint y: 170, distance: 18.8
click at [264, 170] on div at bounding box center [261, 169] width 15 height 4
click at [280, 53] on div "**********" at bounding box center [264, 52] width 838 height 7
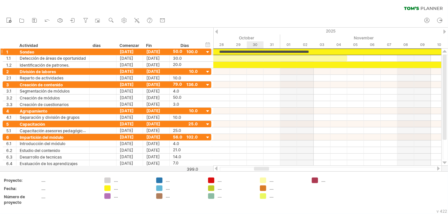
click at [256, 52] on div "**********" at bounding box center [264, 52] width 838 height 7
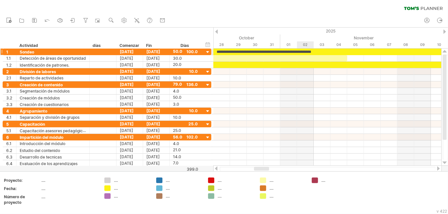
click at [310, 52] on div "**********" at bounding box center [264, 52] width 838 height 7
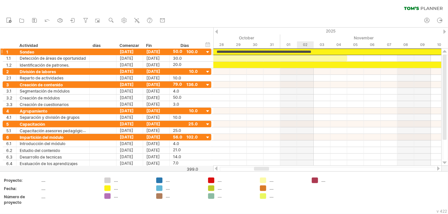
click at [310, 52] on div "**********" at bounding box center [264, 52] width 838 height 7
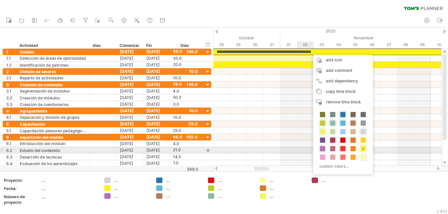
click at [343, 151] on span at bounding box center [343, 148] width 5 height 5
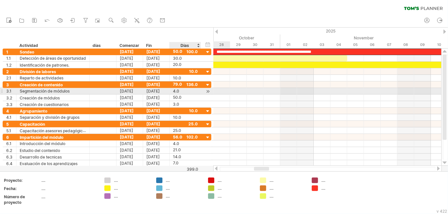
click at [208, 92] on div at bounding box center [208, 91] width 6 height 7
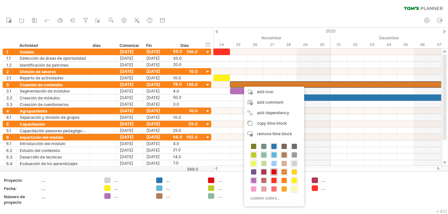
click at [275, 172] on span at bounding box center [274, 171] width 5 height 5
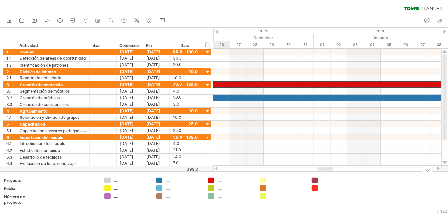
drag, startPoint x: 293, startPoint y: 170, endPoint x: 326, endPoint y: 177, distance: 34.0
click at [326, 177] on div "Intentando acceder a [DOMAIN_NAME] Conectado de nuevo... 0% borrar filtro" at bounding box center [224, 107] width 448 height 214
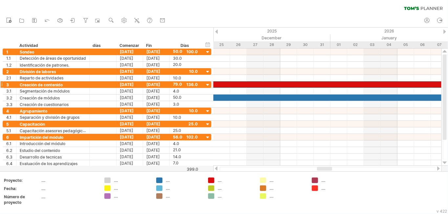
click at [326, 85] on div at bounding box center [372, 84] width 1323 height 6
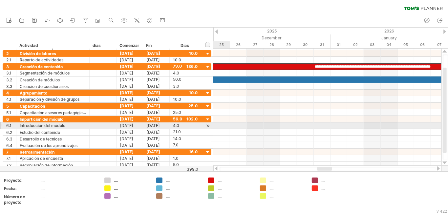
click at [205, 127] on div at bounding box center [208, 126] width 6 height 7
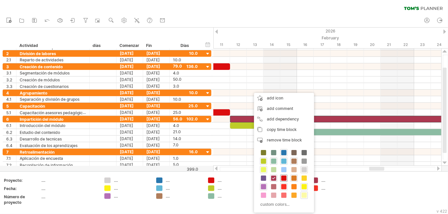
click at [283, 177] on span at bounding box center [283, 178] width 5 height 5
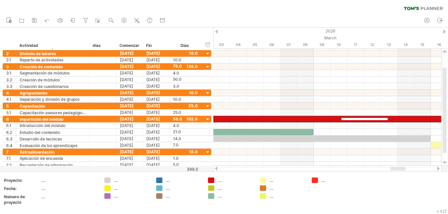
drag, startPoint x: 372, startPoint y: 169, endPoint x: 393, endPoint y: 168, distance: 21.4
click at [393, 168] on div at bounding box center [398, 169] width 15 height 4
click at [341, 120] on div "**********" at bounding box center [364, 119] width 938 height 7
click at [357, 120] on div "**********" at bounding box center [364, 119] width 938 height 7
click at [387, 119] on div "**********" at bounding box center [364, 119] width 938 height 7
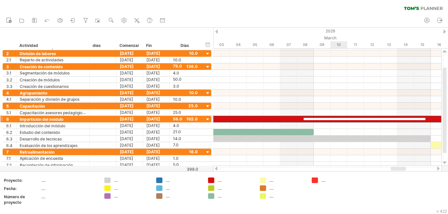
click at [337, 120] on div "**********" at bounding box center [364, 119] width 938 height 7
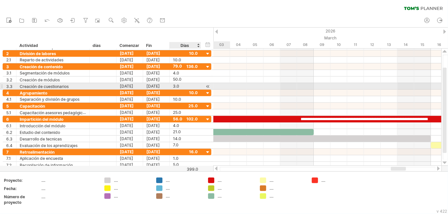
click at [208, 85] on div at bounding box center [208, 86] width 6 height 7
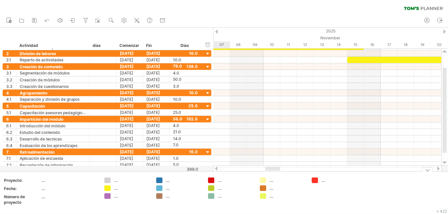
drag, startPoint x: 340, startPoint y: 168, endPoint x: 267, endPoint y: 179, distance: 74.4
click at [267, 179] on div "Intentando acceder a [DOMAIN_NAME] Conectado de nuevo... 0% borrar filtro" at bounding box center [224, 107] width 448 height 214
click at [267, 179] on div "...." at bounding box center [282, 181] width 45 height 6
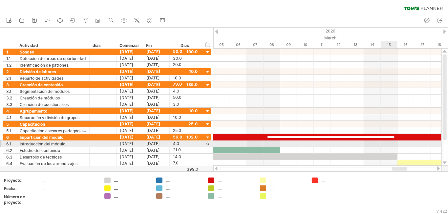
drag, startPoint x: 269, startPoint y: 168, endPoint x: 366, endPoint y: 150, distance: 98.2
click at [366, 150] on div "Intentando acceder a [DOMAIN_NAME] Conectado de nuevo... 0% borrar filtro" at bounding box center [224, 107] width 448 height 214
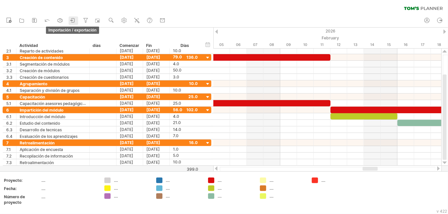
click at [72, 20] on icon at bounding box center [73, 20] width 7 height 7
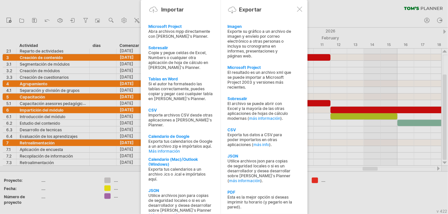
click at [300, 10] on div at bounding box center [299, 9] width 5 height 5
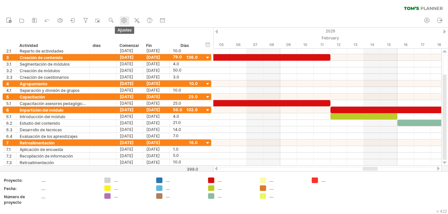
click at [123, 20] on use at bounding box center [124, 20] width 7 height 7
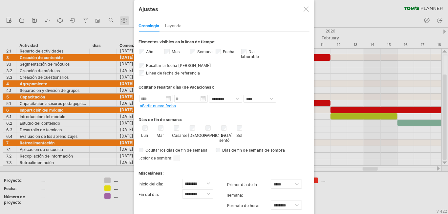
select select "*"
select select "**"
select select "******"
click at [305, 9] on div at bounding box center [306, 9] width 5 height 5
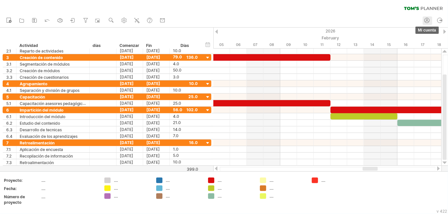
click at [425, 21] on icon at bounding box center [427, 20] width 7 height 7
type input "**********"
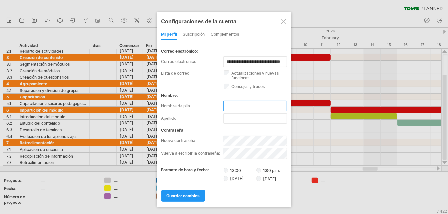
click at [254, 104] on input "text" at bounding box center [255, 106] width 64 height 11
type input "*******"
click at [256, 122] on input "text" at bounding box center [255, 118] width 64 height 11
type input "******"
click at [193, 198] on link "guardar cambios" at bounding box center [184, 195] width 44 height 11
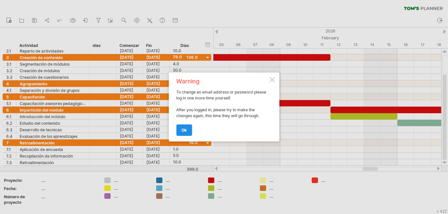
click at [181, 128] on link "ok" at bounding box center [184, 129] width 16 height 11
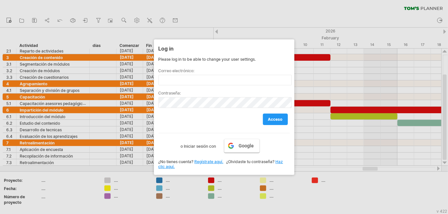
click at [243, 145] on font "Google" at bounding box center [246, 145] width 15 height 5
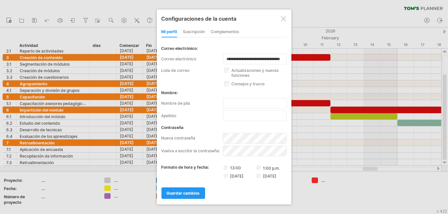
click at [283, 21] on div at bounding box center [283, 18] width 5 height 5
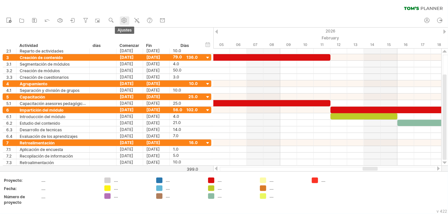
click at [125, 21] on use at bounding box center [124, 20] width 7 height 7
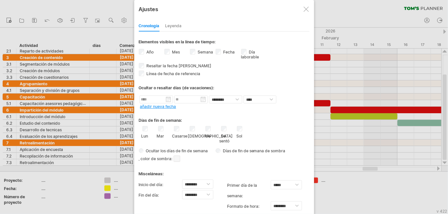
click at [177, 30] on div "Leyenda" at bounding box center [174, 26] width 16 height 11
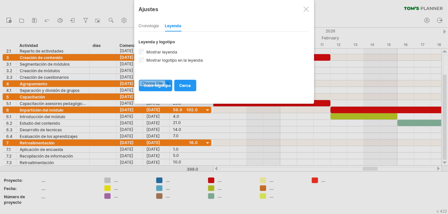
click at [305, 10] on div at bounding box center [306, 9] width 5 height 5
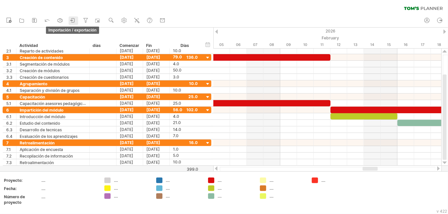
click at [74, 19] on icon at bounding box center [73, 20] width 7 height 7
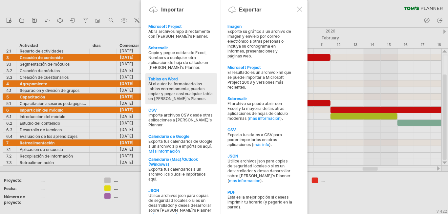
click at [209, 98] on div "Si el autor ha formateado las tablas correctamente, puedes copiar y pegar casi …" at bounding box center [181, 91] width 65 height 20
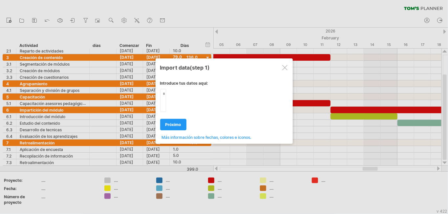
type textarea "**********"
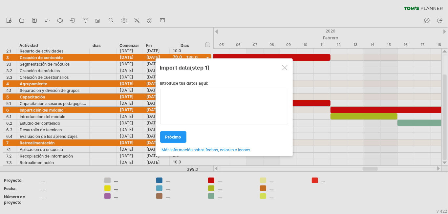
click at [223, 116] on div "Introduce tus datos aquí: Your data: Weekend days ' mon mar próximo ." at bounding box center [224, 114] width 128 height 77
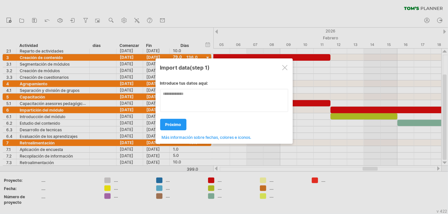
type textarea "**********"
click at [176, 124] on font "próximo" at bounding box center [174, 124] width 16 height 5
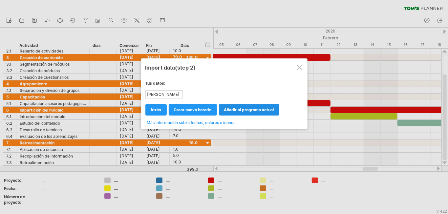
click at [231, 110] on font "añadir al programa actual" at bounding box center [249, 109] width 50 height 5
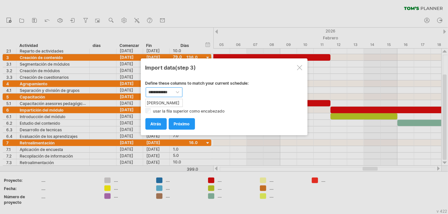
click at [175, 95] on select "**********" at bounding box center [164, 92] width 37 height 10
click at [299, 66] on div at bounding box center [299, 67] width 5 height 5
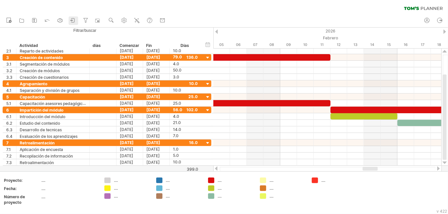
click at [73, 19] on icon at bounding box center [73, 20] width 7 height 7
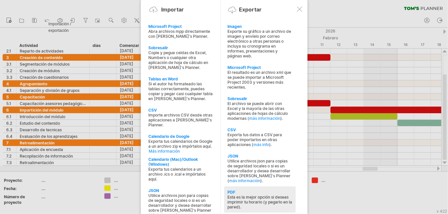
click at [254, 195] on font "Esta es la mejor opción si deseas imprimir tu horario (y pegarlo en la pared)." at bounding box center [260, 202] width 65 height 15
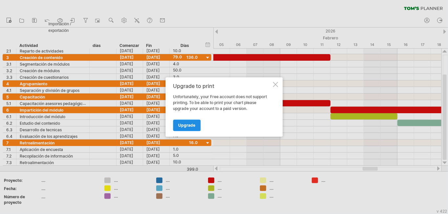
click at [189, 123] on span "Upgrade" at bounding box center [186, 125] width 17 height 5
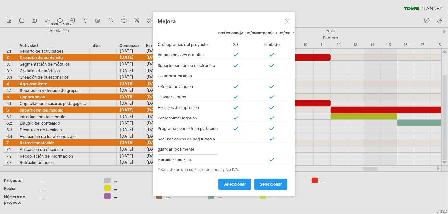
click at [285, 19] on div at bounding box center [287, 21] width 5 height 5
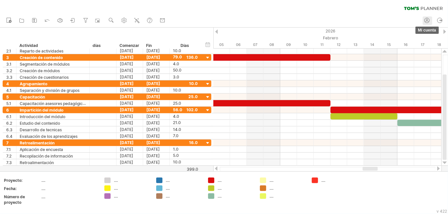
click at [427, 19] on circle at bounding box center [428, 20] width 2 height 2
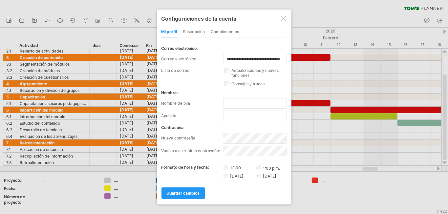
click at [284, 19] on div at bounding box center [283, 18] width 5 height 5
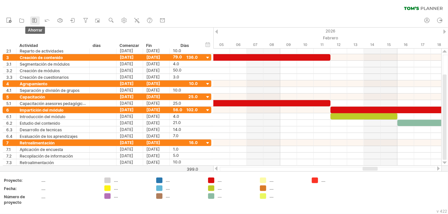
click at [35, 21] on icon at bounding box center [34, 20] width 7 height 7
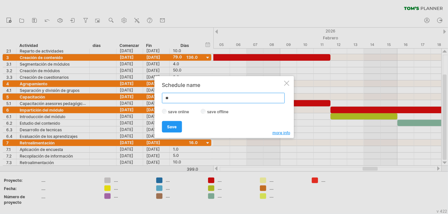
type input "*"
type input "*******"
click at [170, 127] on font "Ahorrar" at bounding box center [174, 126] width 15 height 5
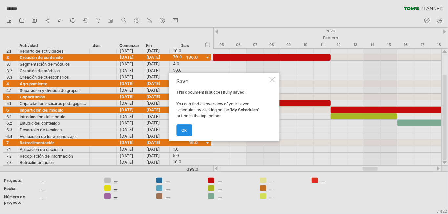
click at [182, 127] on link "ok" at bounding box center [184, 129] width 16 height 11
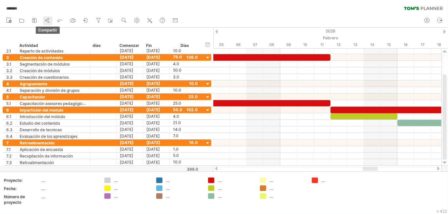
click at [47, 19] on icon at bounding box center [47, 20] width 7 height 7
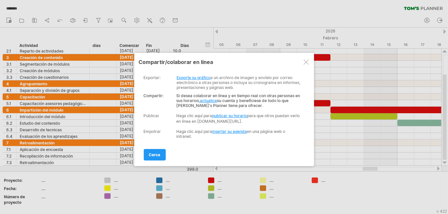
click at [230, 114] on font "publicar su horario" at bounding box center [229, 115] width 35 height 5
select select "**"
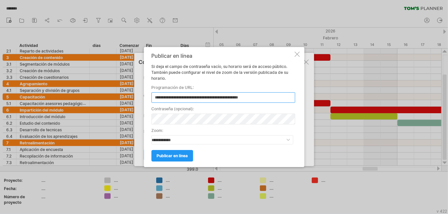
type input "**********"
click at [266, 99] on input "**********" at bounding box center [223, 97] width 144 height 11
drag, startPoint x: 266, startPoint y: 99, endPoint x: 151, endPoint y: 98, distance: 115.0
click at [151, 98] on input "**********" at bounding box center [223, 97] width 144 height 11
click at [172, 154] on font "publicar en línea" at bounding box center [172, 155] width 31 height 5
